Goal: Task Accomplishment & Management: Complete application form

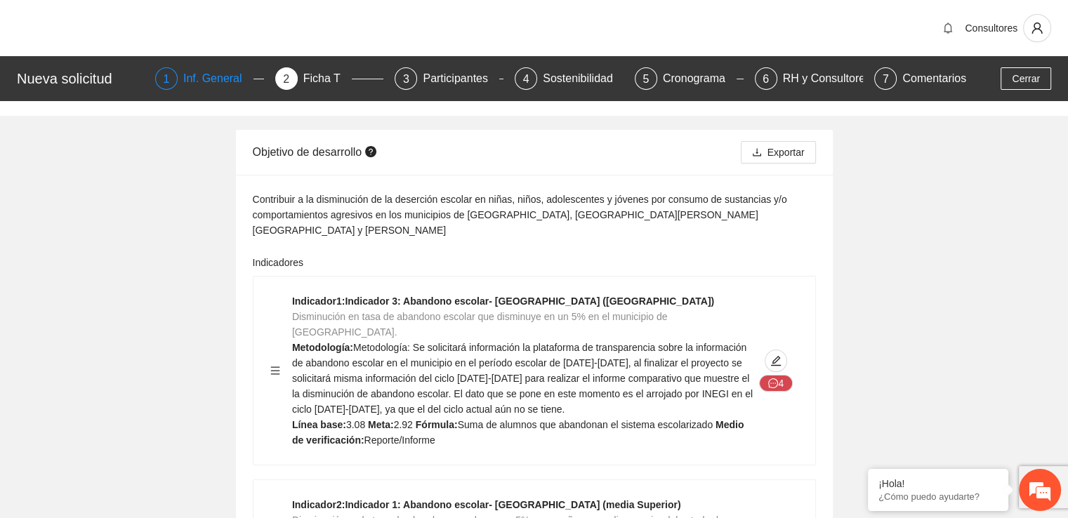
click at [219, 84] on div "Inf. General" at bounding box center [218, 78] width 70 height 22
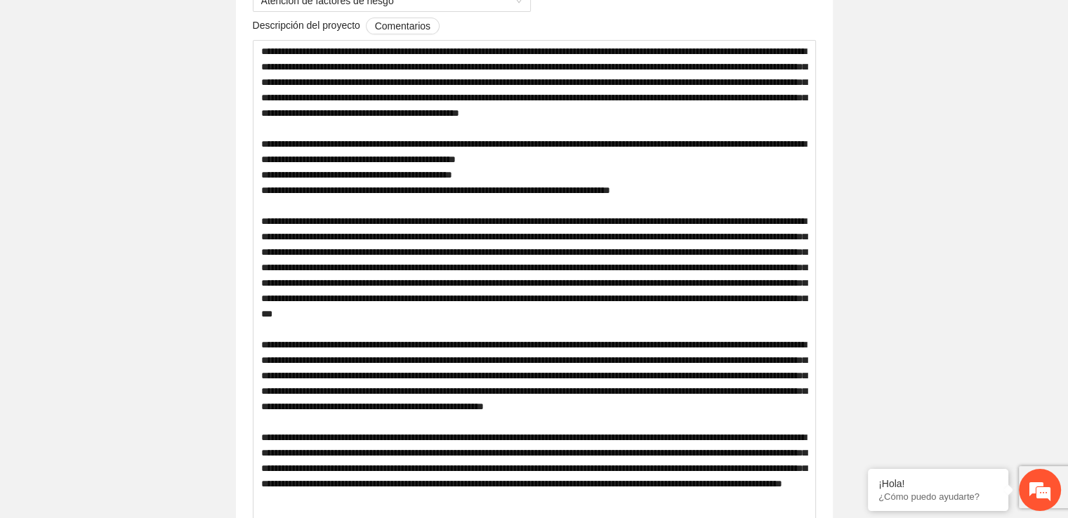
scroll to position [581, 0]
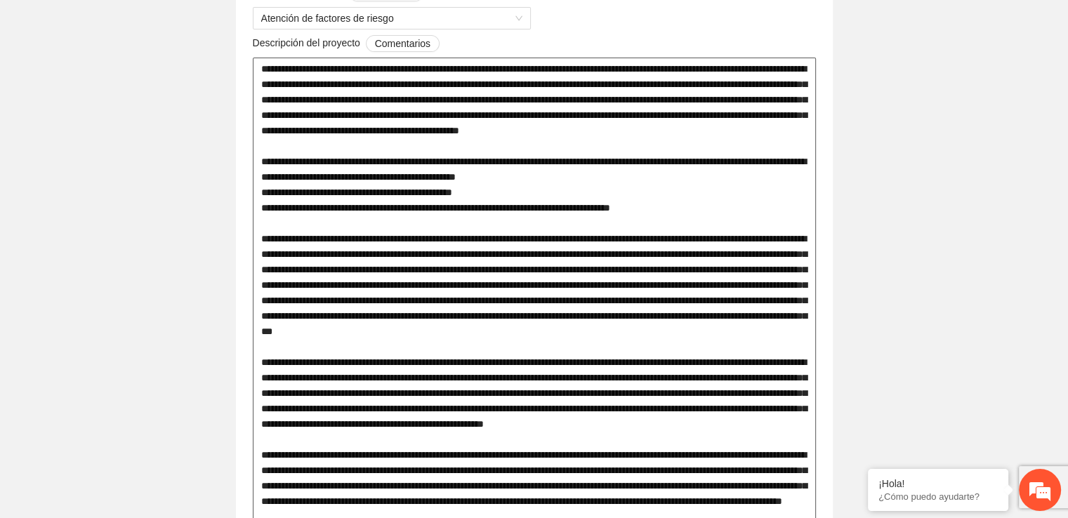
drag, startPoint x: 622, startPoint y: 249, endPoint x: 683, endPoint y: 332, distance: 103.0
click at [683, 332] on textarea at bounding box center [534, 324] width 563 height 532
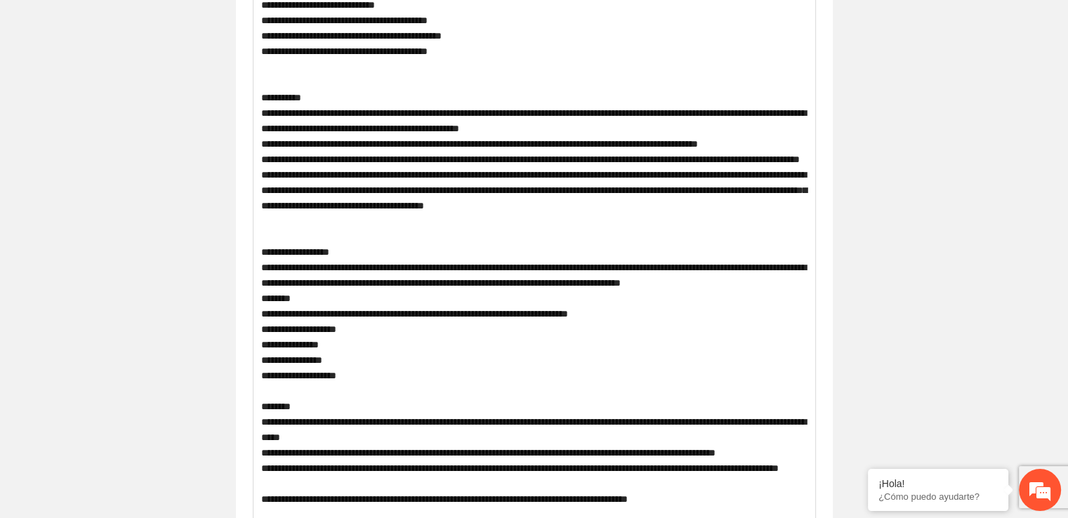
scroll to position [1632, 0]
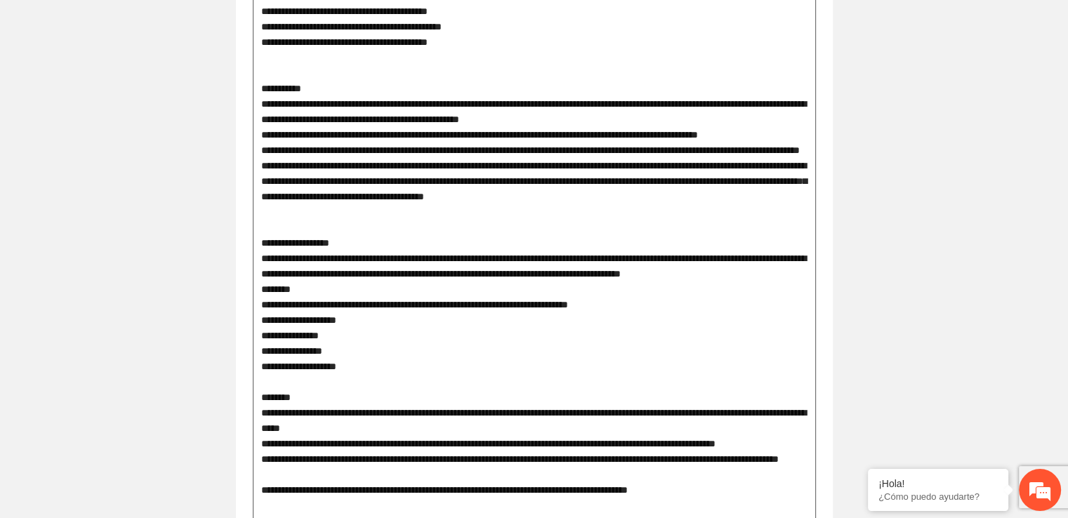
drag, startPoint x: 261, startPoint y: 318, endPoint x: 756, endPoint y: 452, distance: 513.0
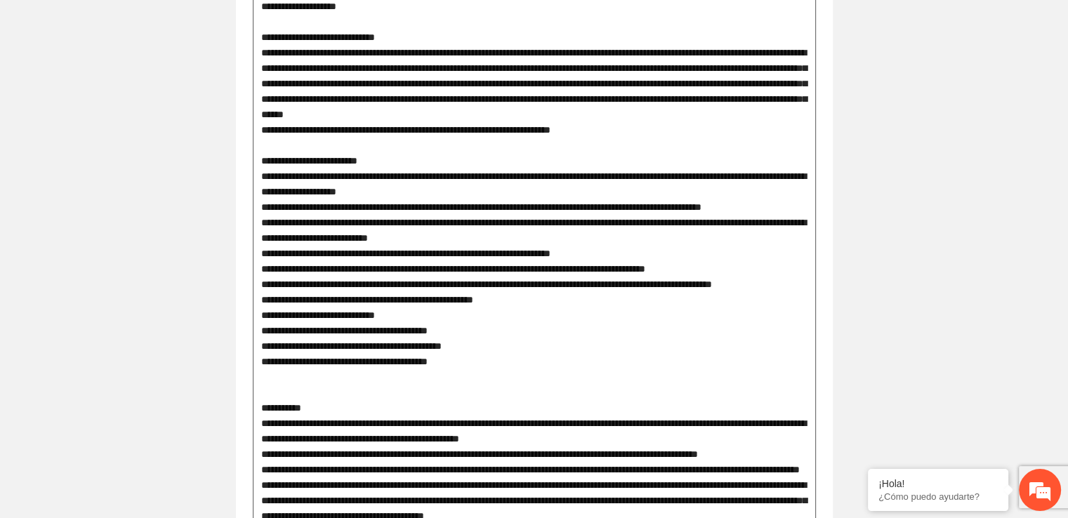
scroll to position [1285, 0]
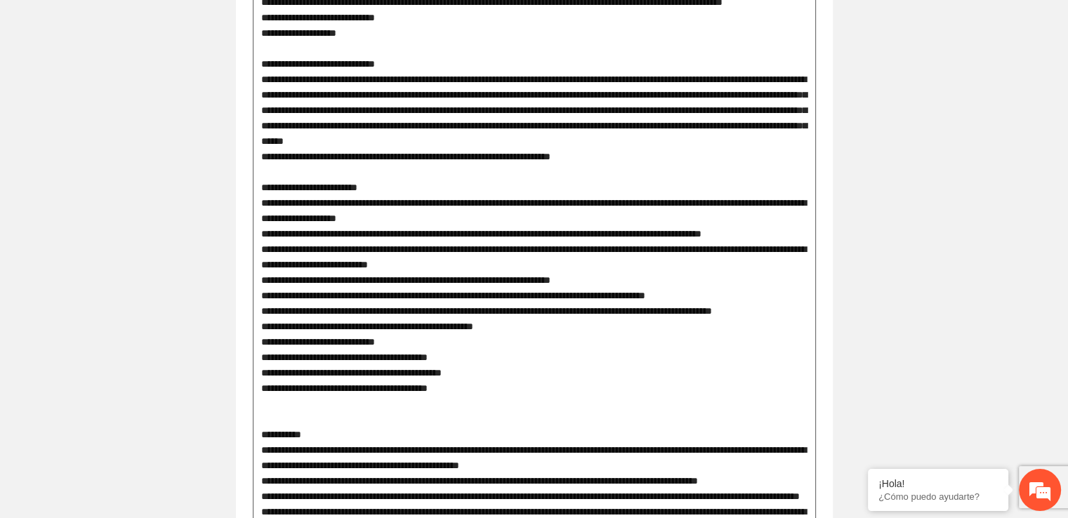
drag, startPoint x: 260, startPoint y: 341, endPoint x: 525, endPoint y: 432, distance: 280.8
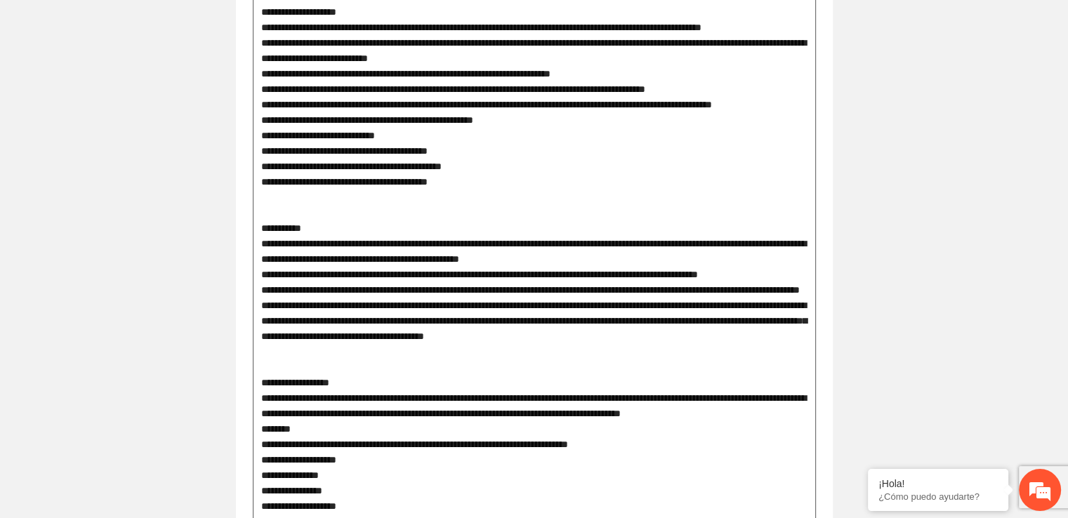
scroll to position [1557, 0]
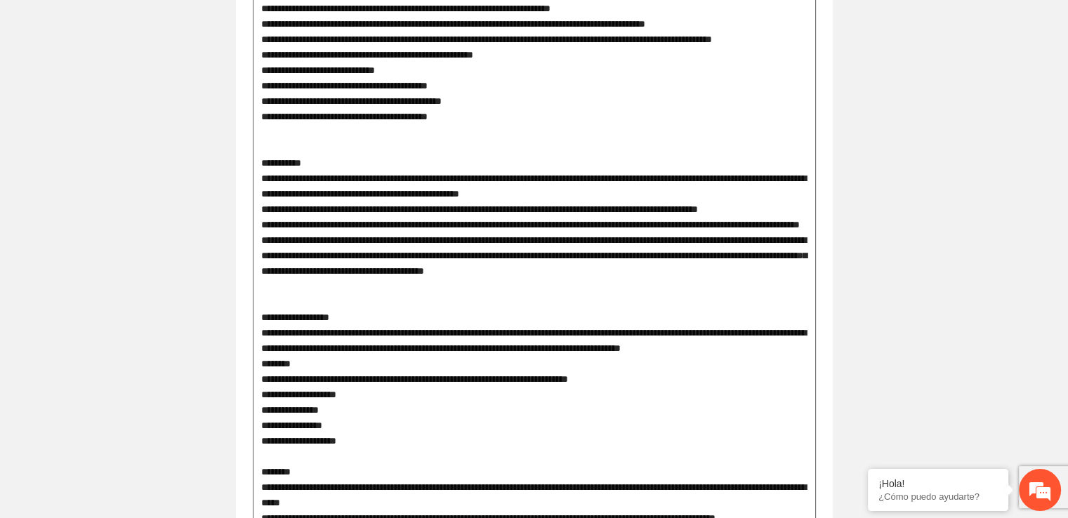
drag, startPoint x: 275, startPoint y: 326, endPoint x: 555, endPoint y: 185, distance: 313.2
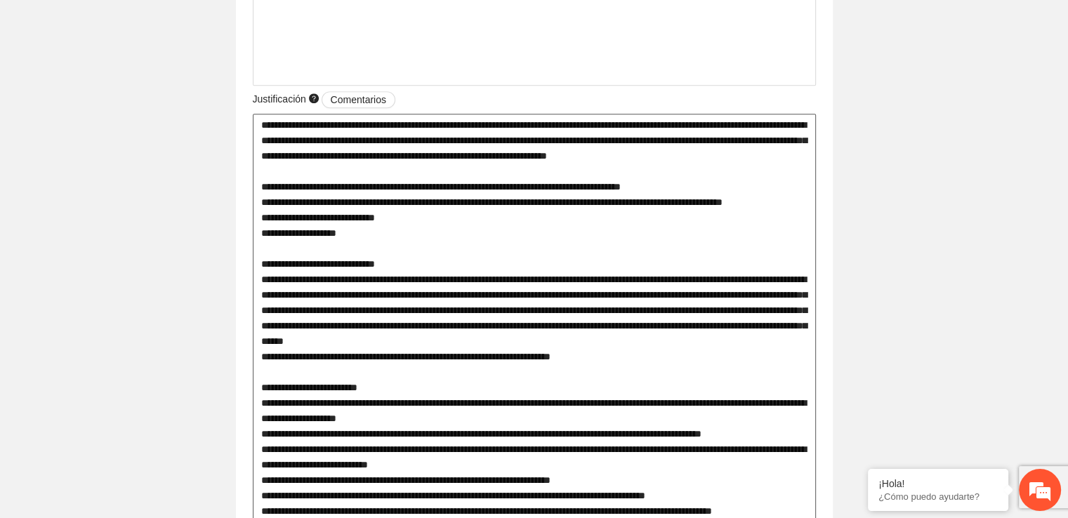
scroll to position [0, 0]
